Goal: Use online tool/utility

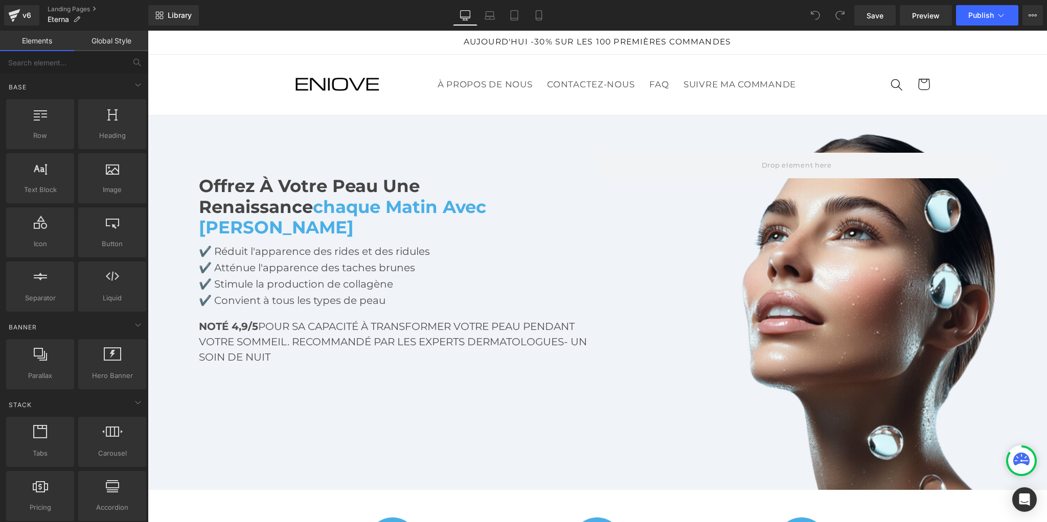
click at [112, 38] on link "Global Style" at bounding box center [111, 41] width 74 height 20
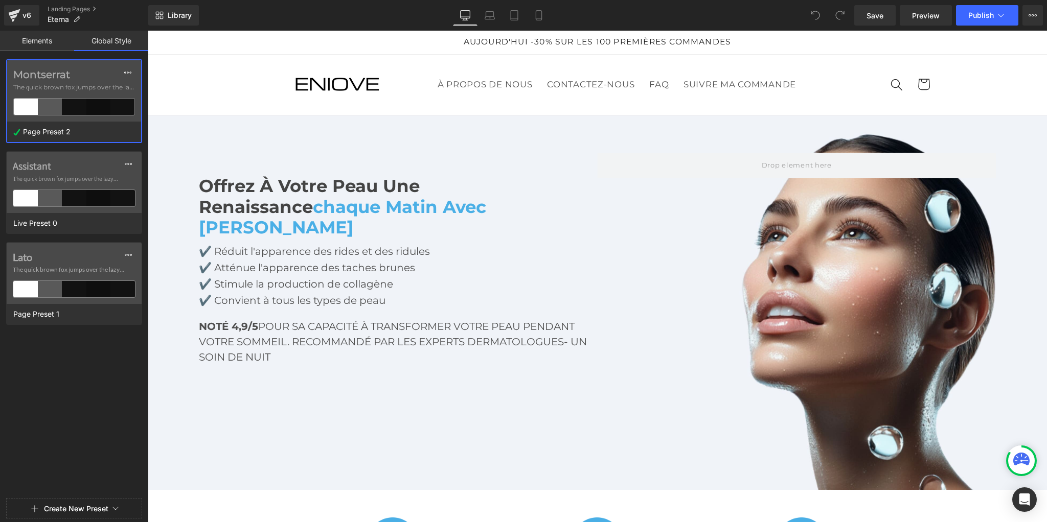
click at [65, 88] on span "The quick brown fox jumps over the lazy..." at bounding box center [74, 87] width 122 height 9
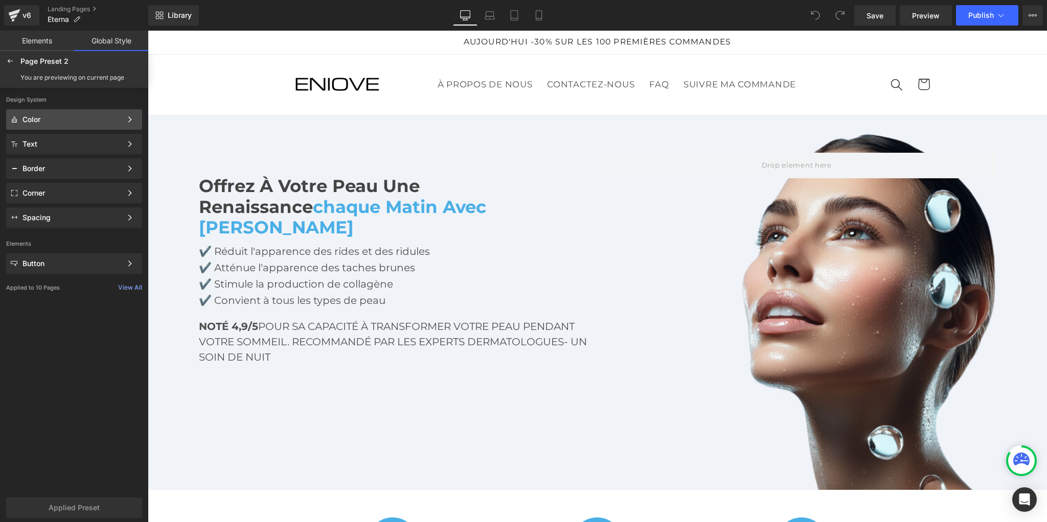
click at [39, 121] on div "Color" at bounding box center [71, 120] width 99 height 8
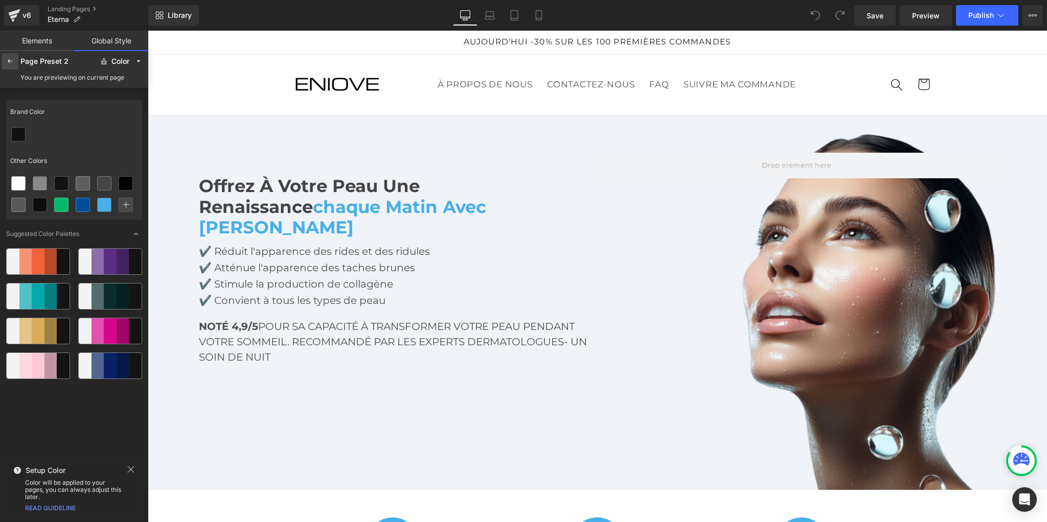
click at [10, 62] on icon at bounding box center [10, 61] width 8 height 8
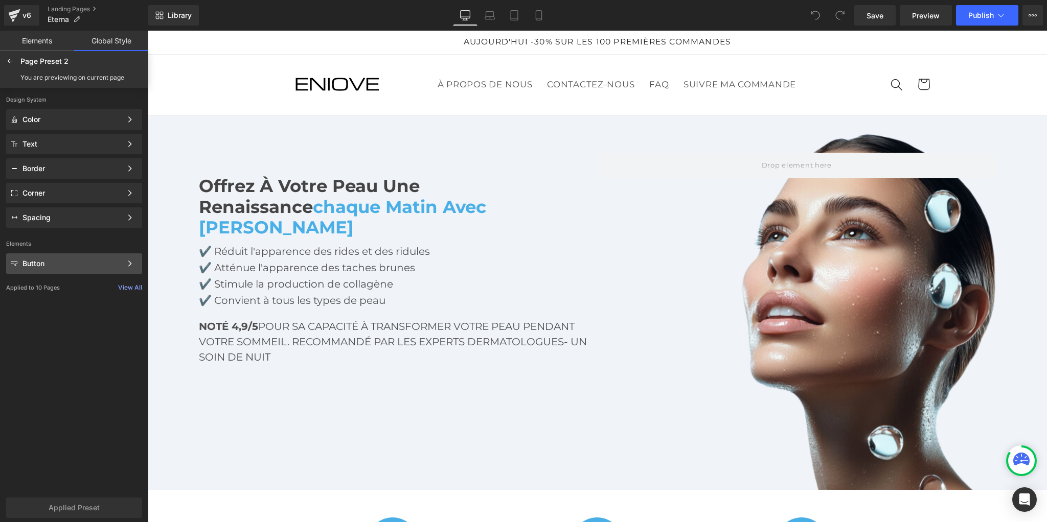
click at [63, 154] on div "Button Color Style Define a color palette and apply it to your pages 1 of 3 Next" at bounding box center [74, 144] width 136 height 20
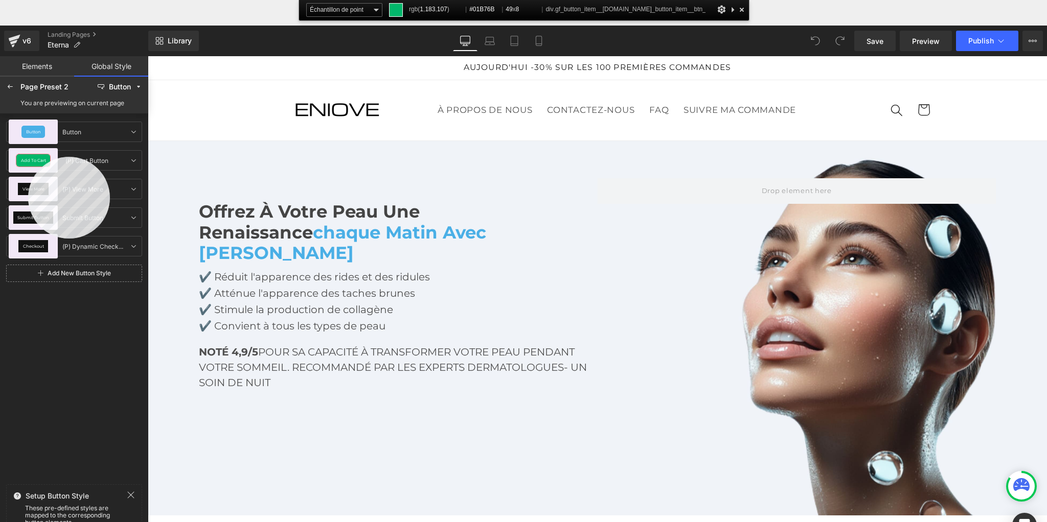
click at [28, 157] on div "Add To Cart" at bounding box center [33, 160] width 34 height 12
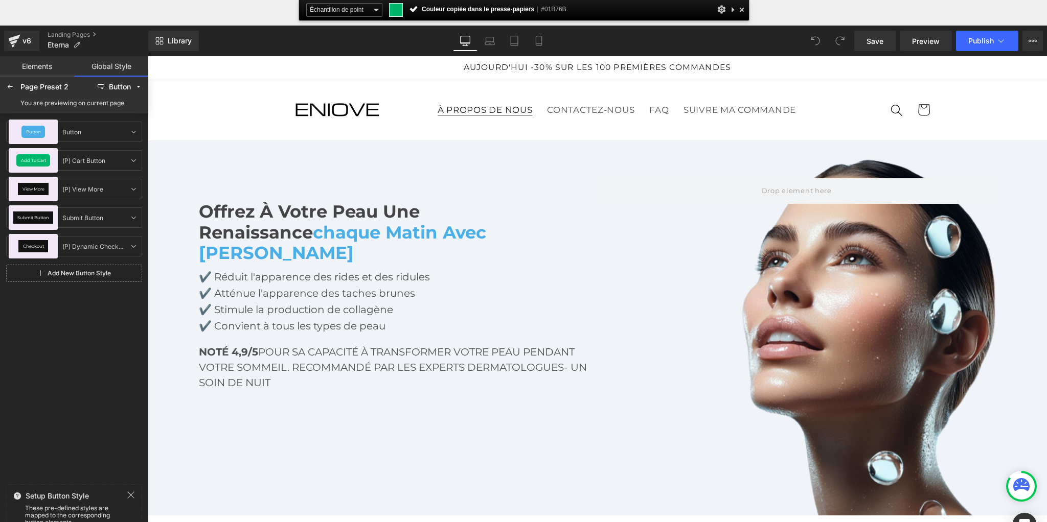
scroll to position [1, 0]
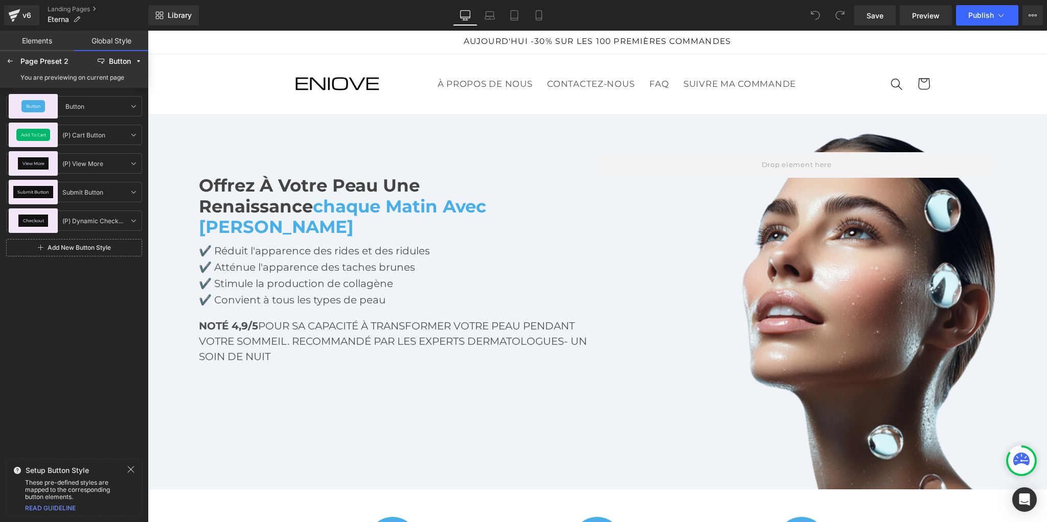
click at [38, 107] on span "Button" at bounding box center [33, 106] width 15 height 4
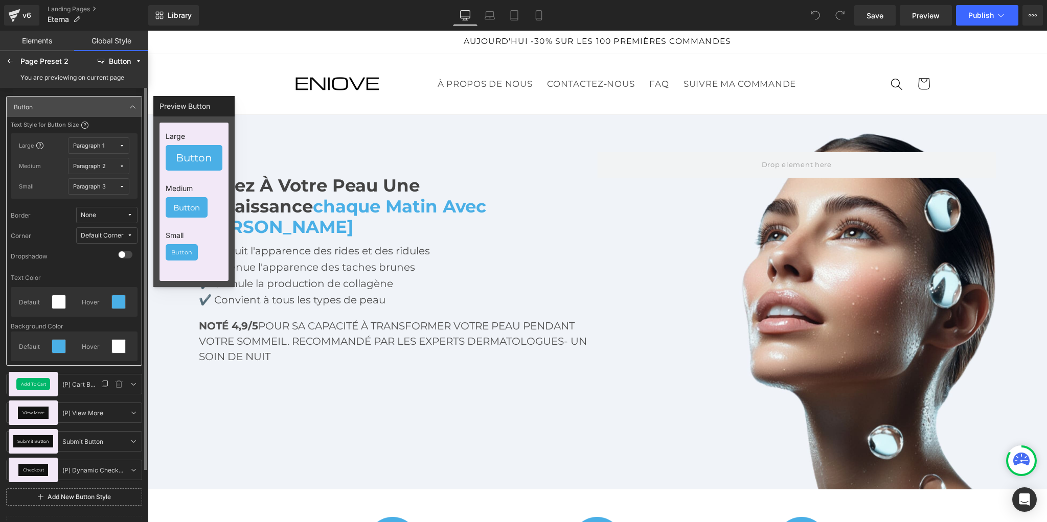
click at [45, 392] on div "Add To Cart" at bounding box center [33, 384] width 49 height 25
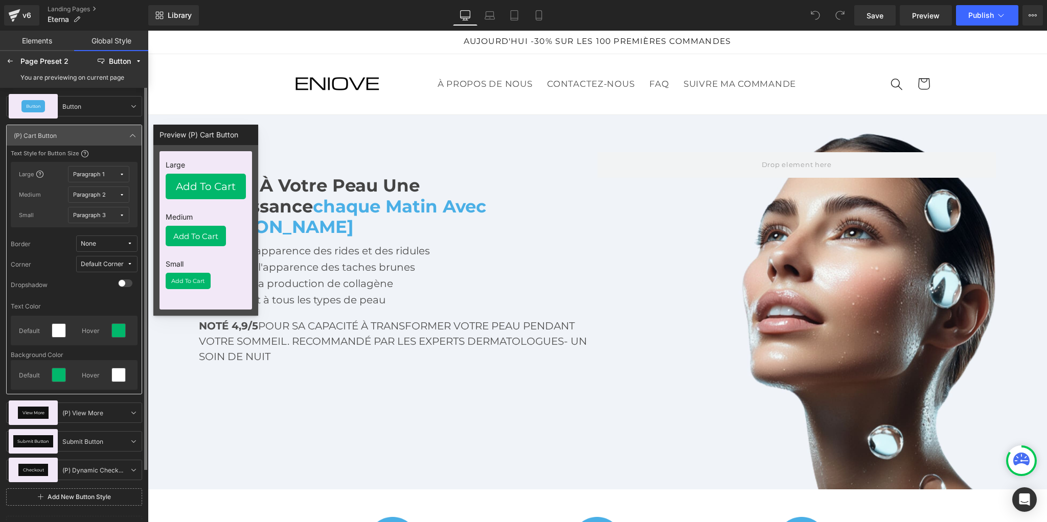
scroll to position [3, 0]
